Goal: Information Seeking & Learning: Learn about a topic

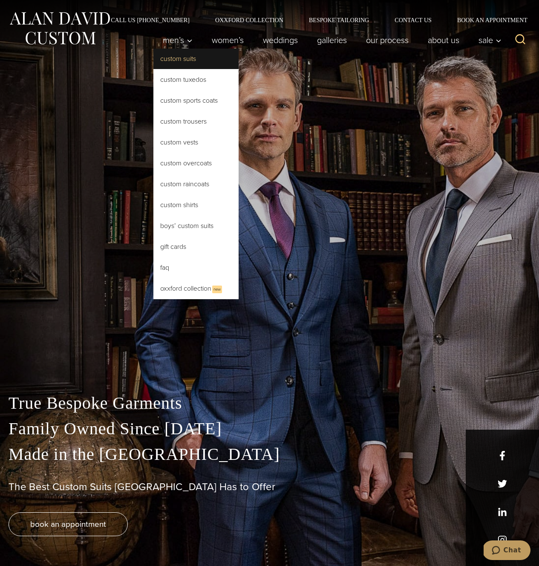
click at [182, 64] on link "Custom Suits" at bounding box center [195, 59] width 85 height 20
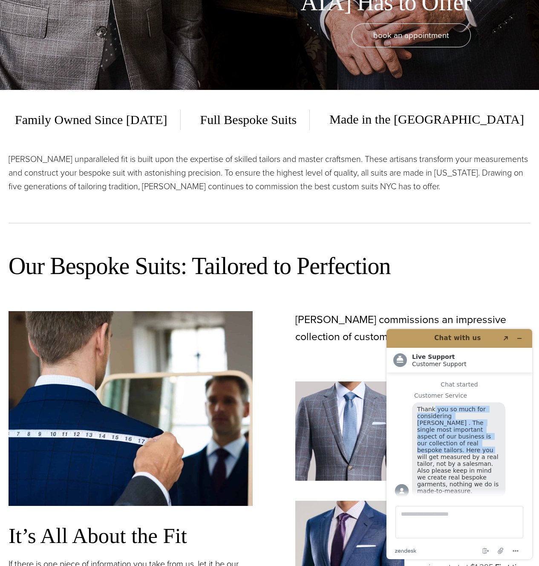
scroll to position [9, 0]
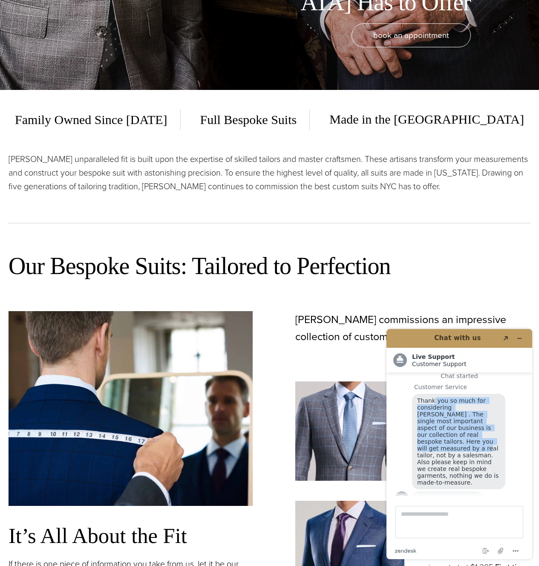
drag, startPoint x: 433, startPoint y: 407, endPoint x: 469, endPoint y: 444, distance: 51.5
click at [470, 444] on span "Thank you so much for considering [PERSON_NAME] . The single most important asp…" at bounding box center [459, 441] width 84 height 89
drag, startPoint x: 439, startPoint y: 445, endPoint x: 457, endPoint y: 468, distance: 28.6
click at [457, 468] on span "Thank you so much for considering [PERSON_NAME] . The single most important asp…" at bounding box center [459, 441] width 84 height 89
drag, startPoint x: 439, startPoint y: 484, endPoint x: 461, endPoint y: 484, distance: 21.7
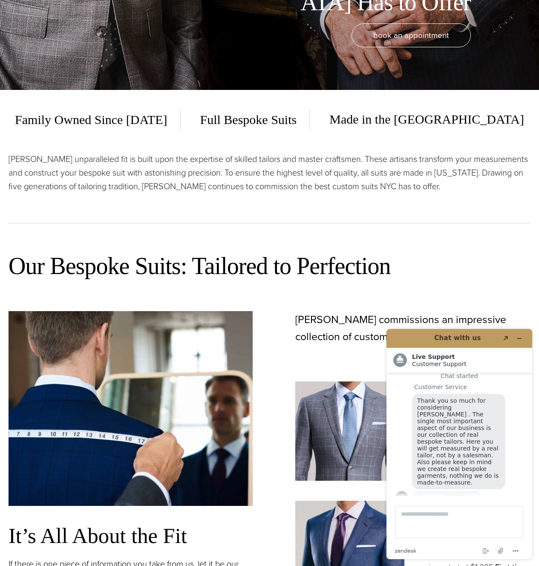
click at [461, 495] on span "Hi there, need help?" at bounding box center [447, 498] width 61 height 7
click at [463, 447] on span "Thank you so much for considering [PERSON_NAME] . The single most important asp…" at bounding box center [459, 441] width 84 height 89
click at [366, 223] on div "Family Owned Since [DATE] Full Bespoke Suits Made in the [GEOGRAPHIC_DATA] [PER…" at bounding box center [269, 162] width 539 height 144
